Goal: Information Seeking & Learning: Learn about a topic

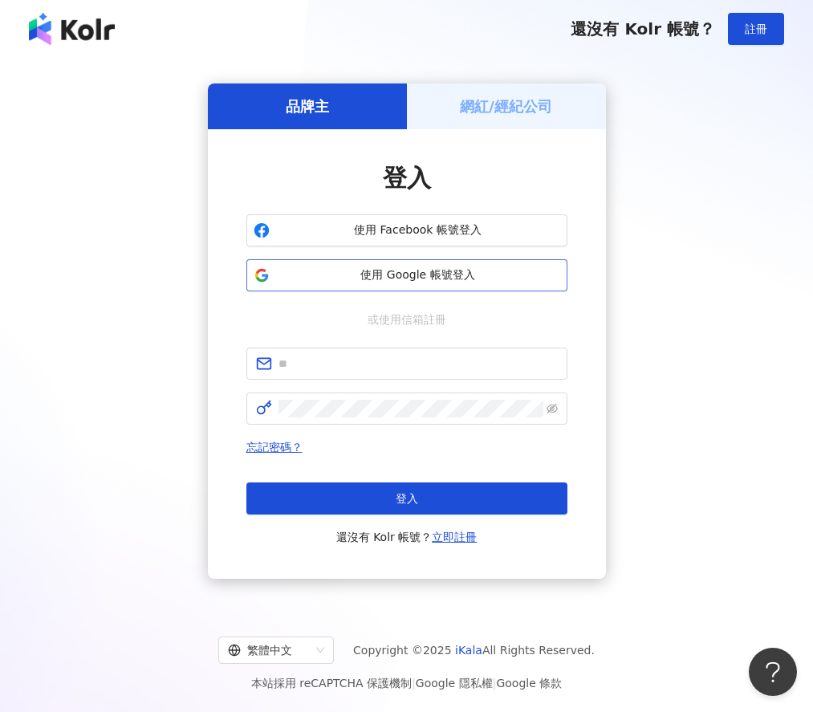
click at [453, 270] on span "使用 Google 帳號登入" at bounding box center [418, 275] width 284 height 16
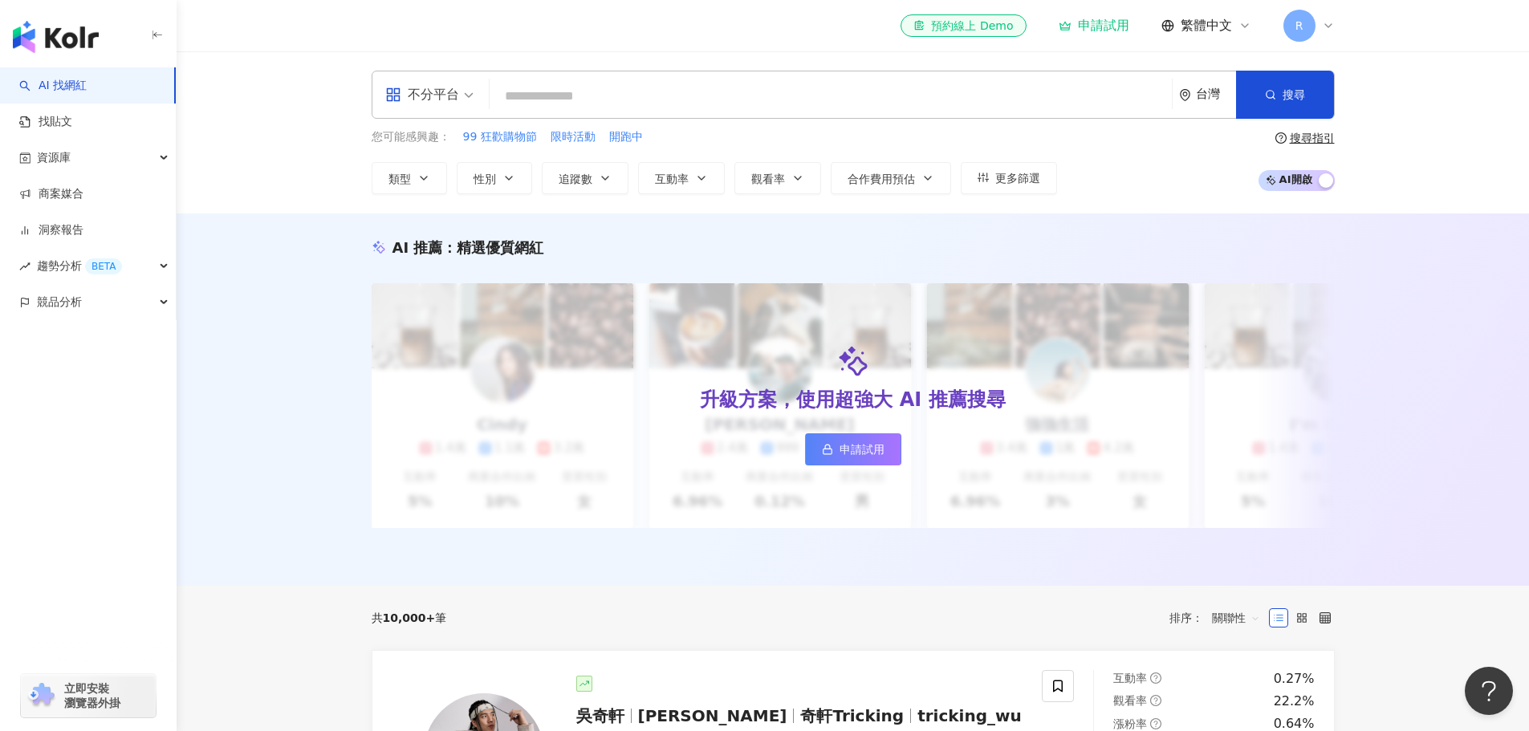
click at [567, 87] on input "search" at bounding box center [830, 96] width 669 height 30
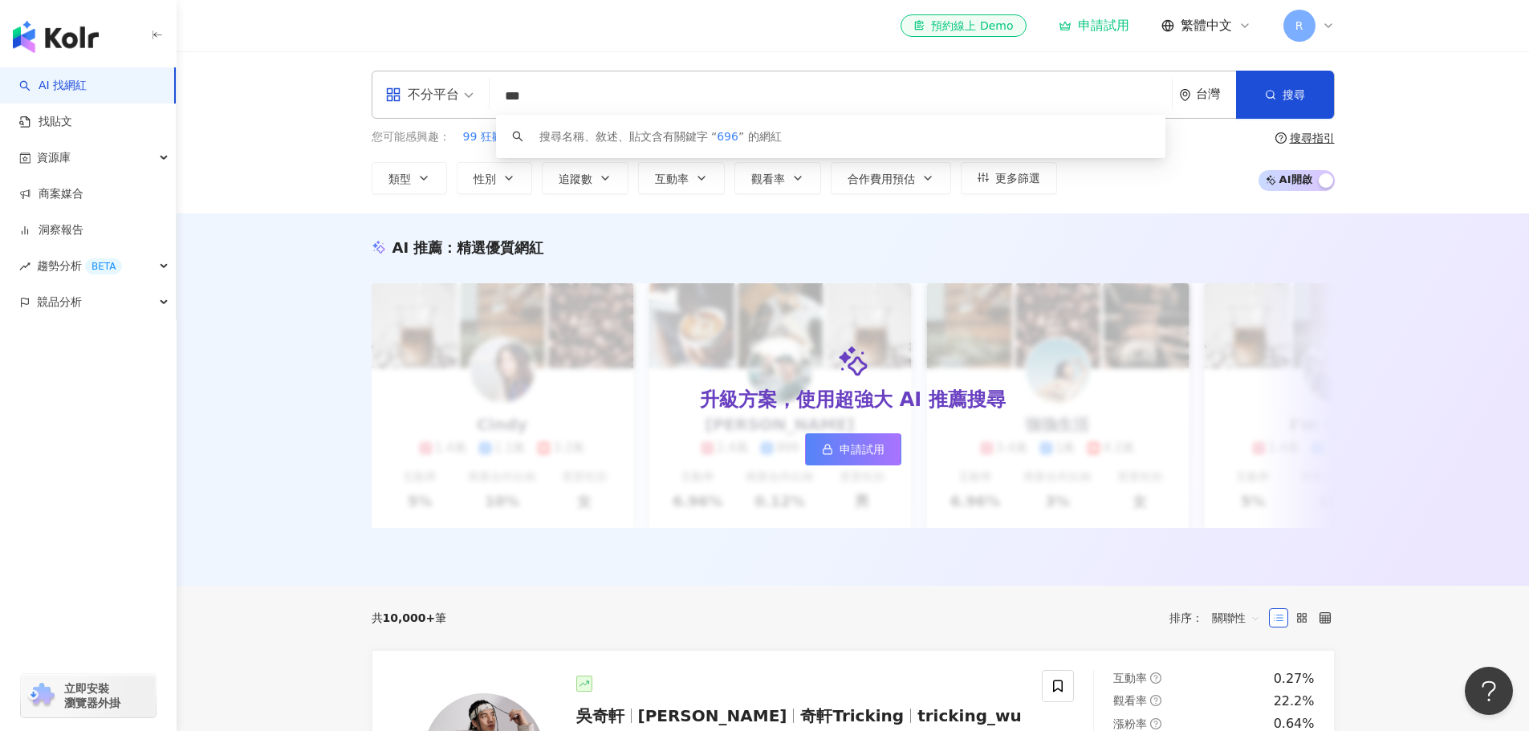
type input "****"
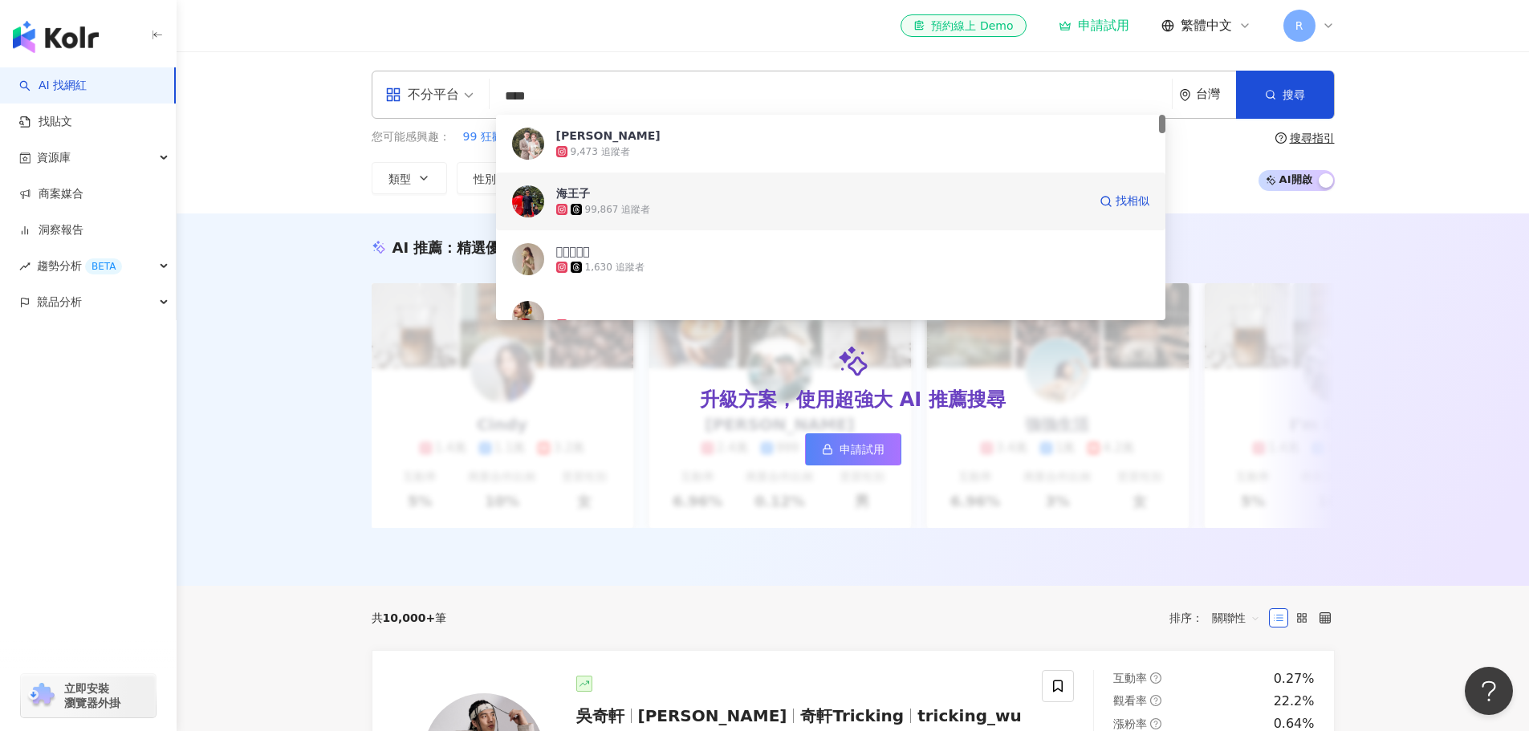
click at [646, 203] on div "99,867 追蹤者" at bounding box center [821, 209] width 531 height 16
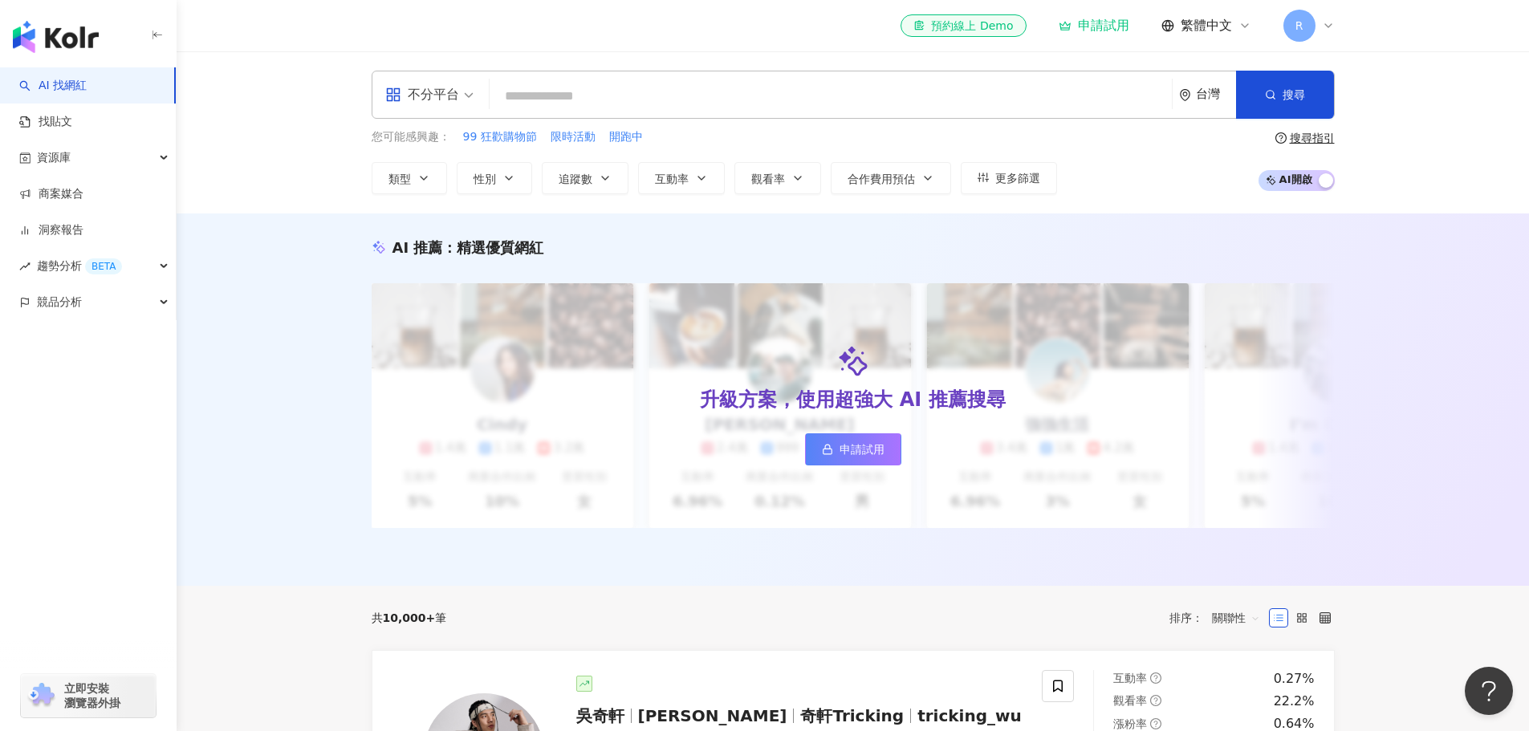
click at [652, 108] on input "search" at bounding box center [830, 96] width 669 height 30
click at [612, 91] on input "search" at bounding box center [830, 96] width 669 height 30
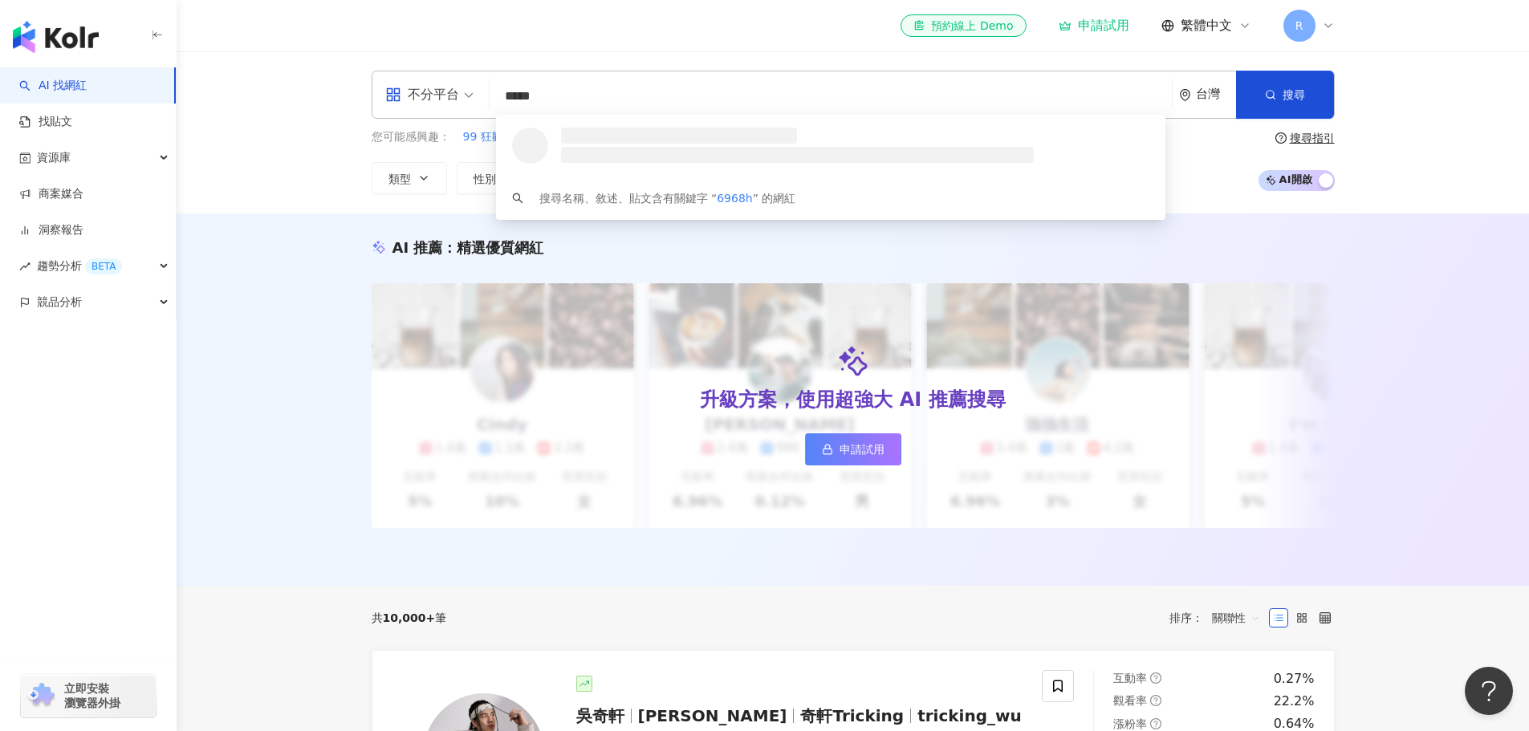
type input "******"
click at [604, 153] on div "99,867 追蹤者" at bounding box center [618, 152] width 66 height 14
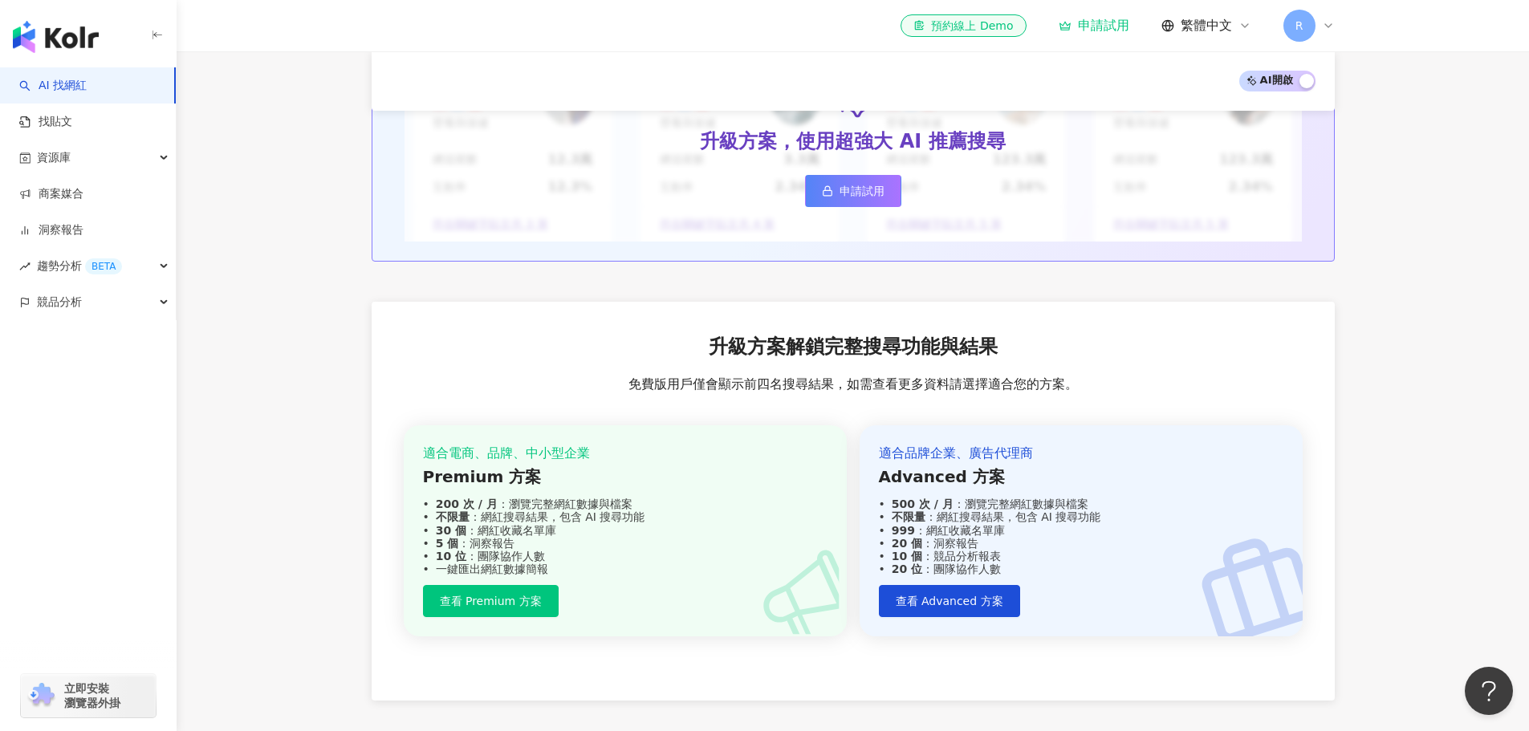
scroll to position [1670, 0]
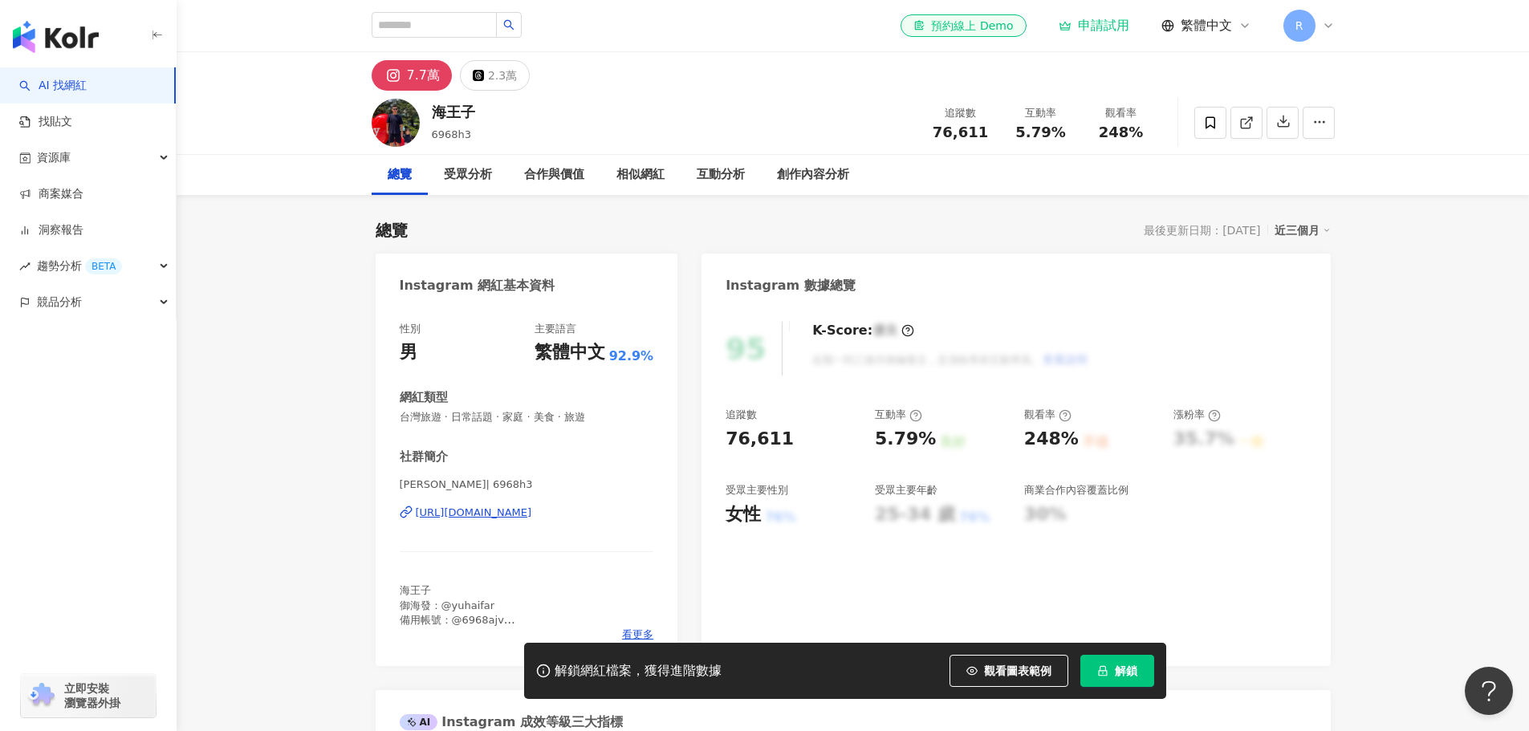
click at [1301, 560] on div "95 K-Score : 優良 近期一到三個月積極發文，且漲粉率與互動率高。 查看說明 追蹤數 76,611 互動率 5.79% 良好 觀看率 248% 不佳…" at bounding box center [1015, 486] width 628 height 360
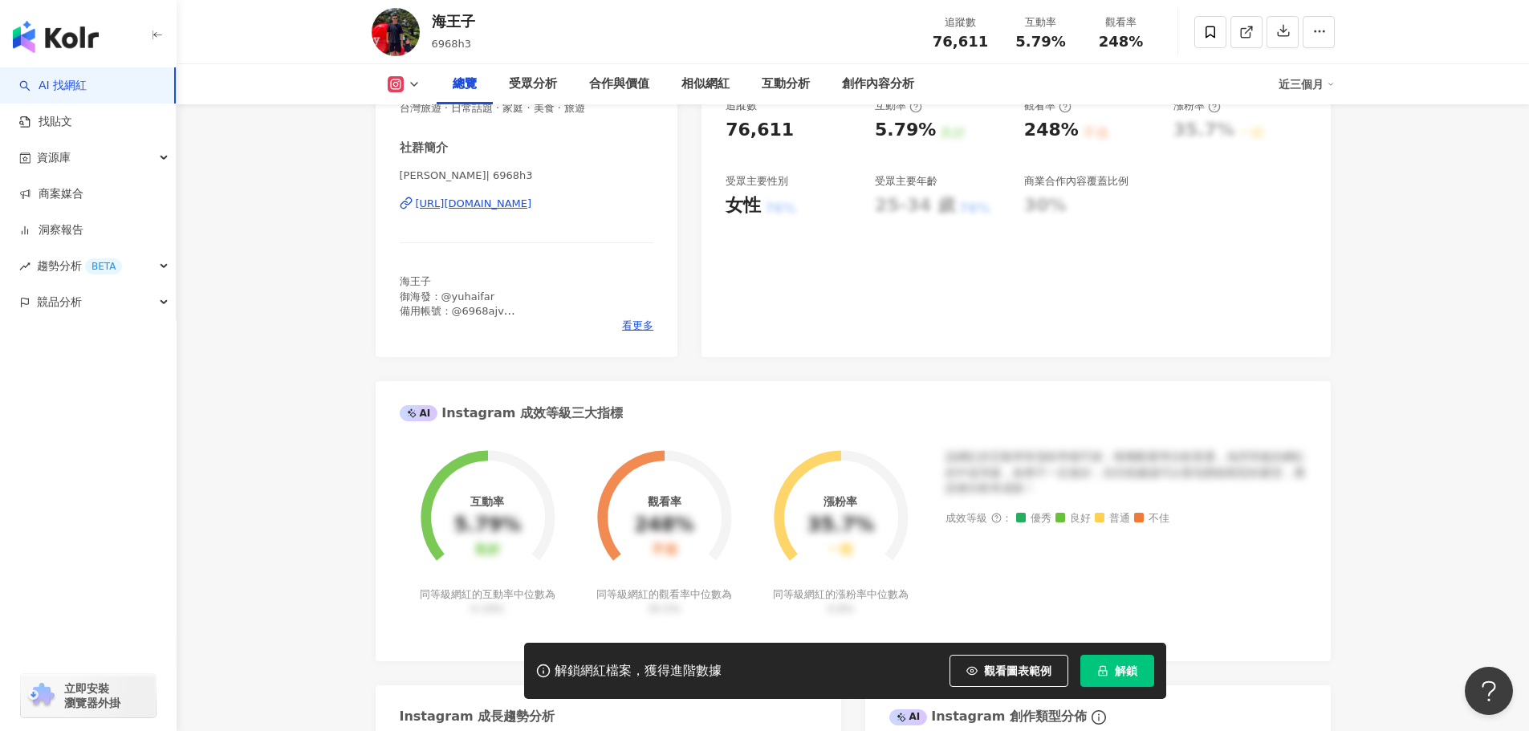
scroll to position [321, 0]
